Goal: Book appointment/travel/reservation

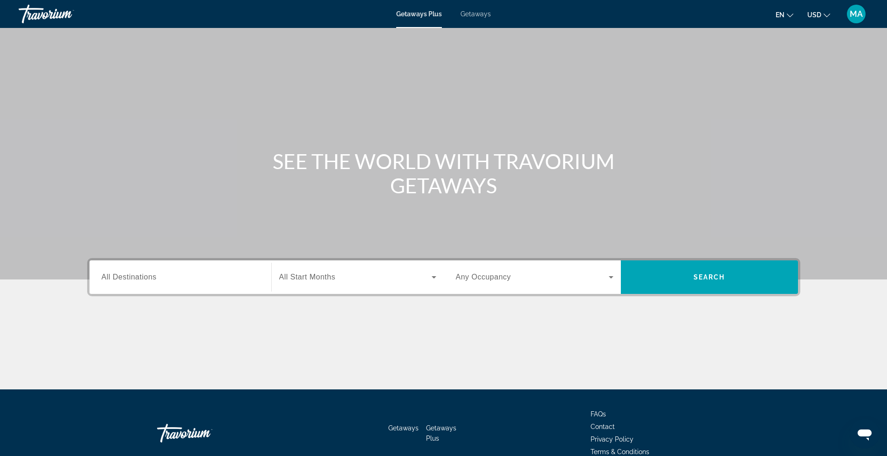
click at [416, 13] on span "Getaways Plus" at bounding box center [419, 13] width 46 height 7
click at [471, 12] on span "Getaways" at bounding box center [476, 13] width 30 height 7
click at [146, 282] on input "Destination All Destinations" at bounding box center [181, 277] width 158 height 11
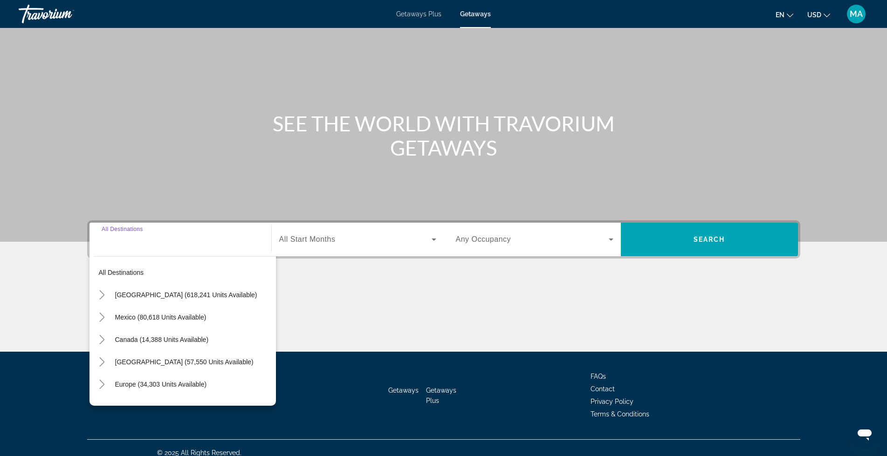
scroll to position [48, 0]
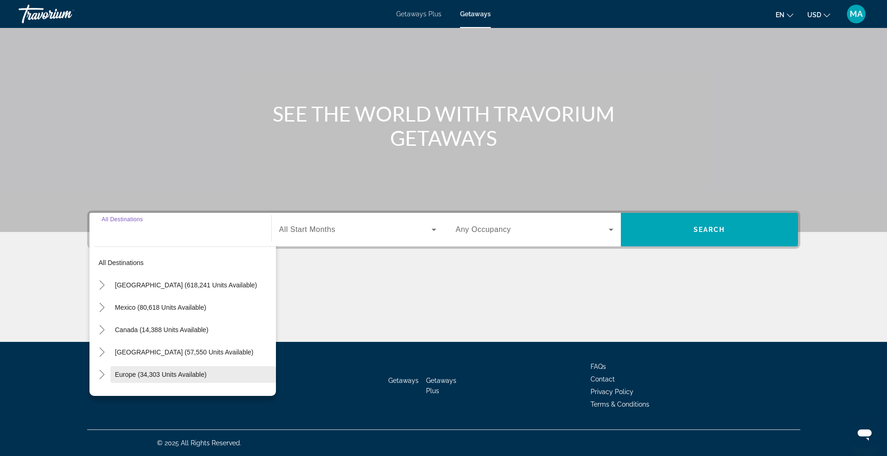
click at [198, 373] on span "Europe (34,303 units available)" at bounding box center [161, 374] width 92 height 7
type input "**********"
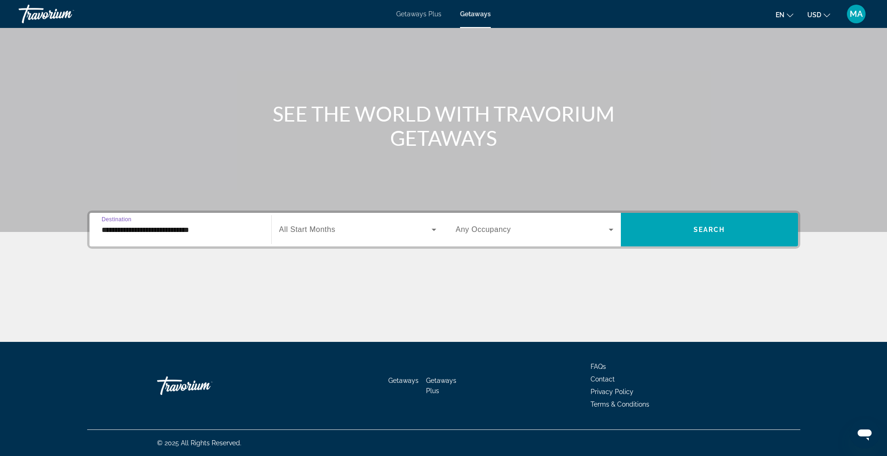
click at [433, 226] on icon "Search widget" at bounding box center [433, 229] width 11 height 11
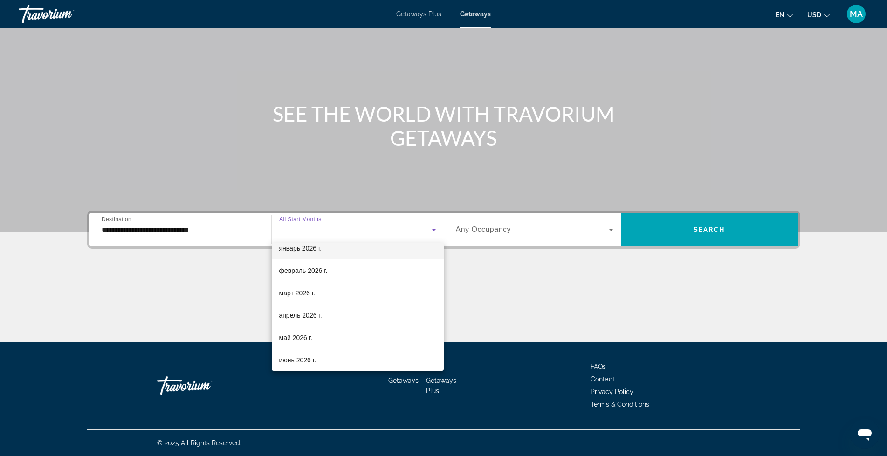
scroll to position [124, 0]
click at [298, 288] on span "март 2026 г." at bounding box center [297, 289] width 36 height 11
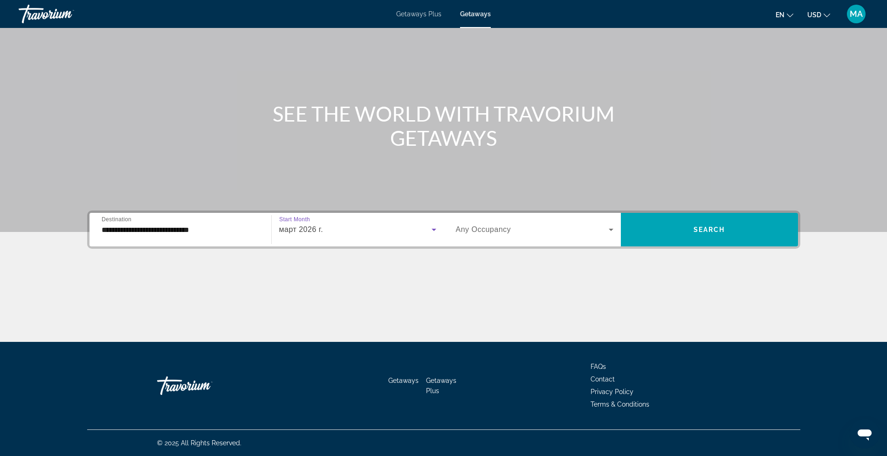
click at [616, 228] on icon "Search widget" at bounding box center [611, 229] width 11 height 11
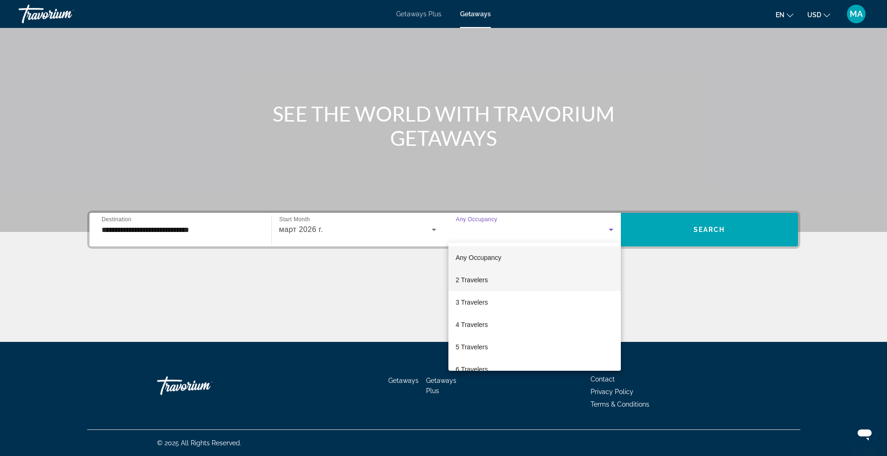
click at [495, 280] on mat-option "2 Travelers" at bounding box center [534, 280] width 172 height 22
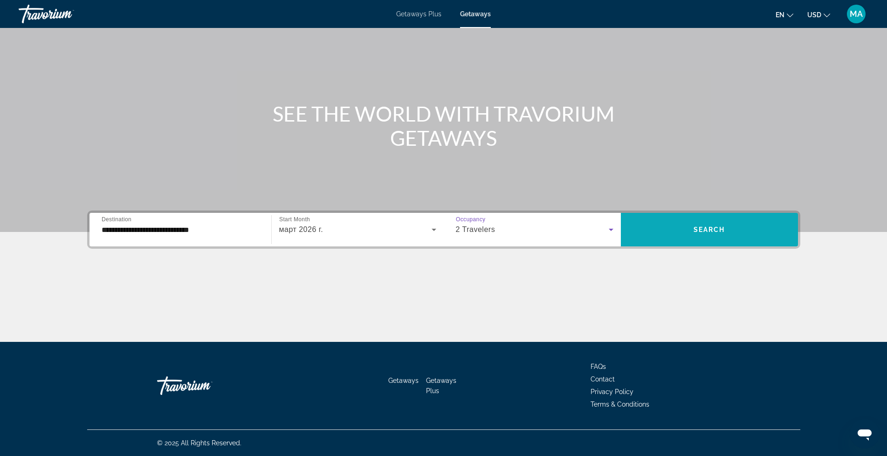
click at [711, 228] on span "Search" at bounding box center [710, 229] width 32 height 7
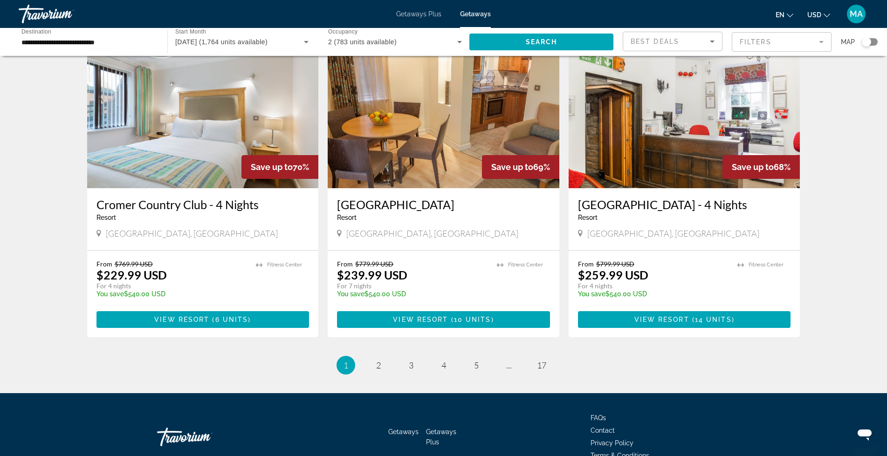
scroll to position [1052, 0]
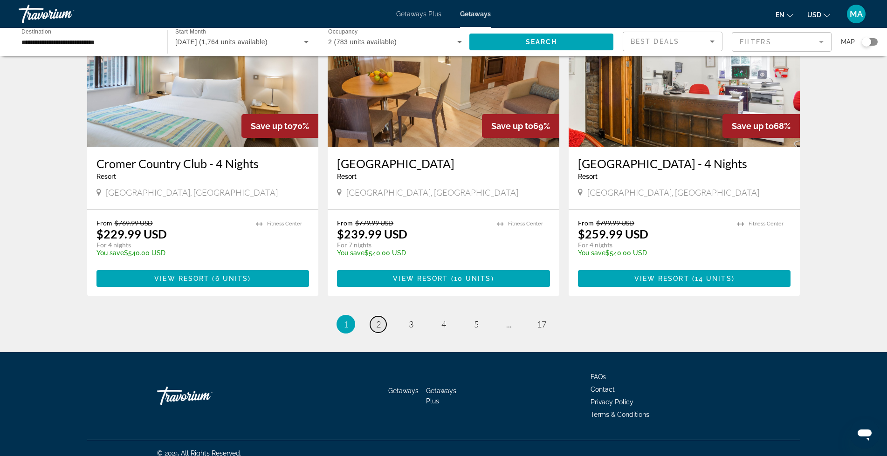
click at [378, 319] on span "2" at bounding box center [378, 324] width 5 height 10
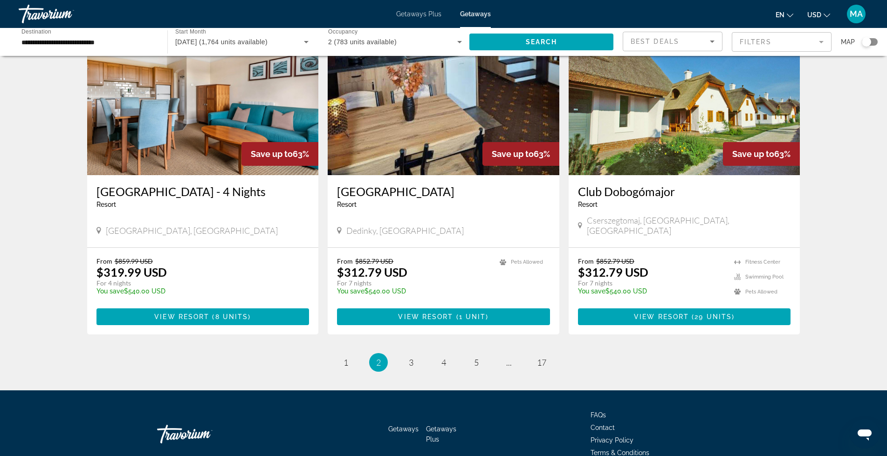
scroll to position [1052, 0]
